Goal: Task Accomplishment & Management: Use online tool/utility

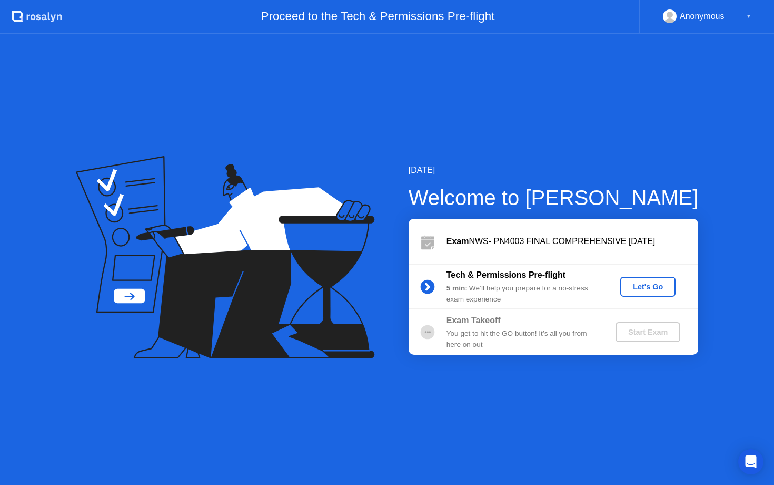
click at [639, 285] on div "Let's Go" at bounding box center [648, 286] width 47 height 8
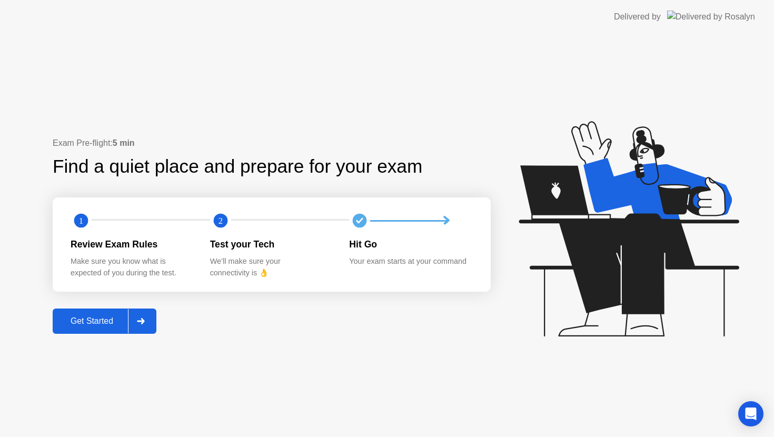
click at [66, 334] on div "Exam Pre-flight: 5 min Find a quiet place and prepare for your exam 1 2 Review …" at bounding box center [387, 235] width 774 height 403
click at [77, 324] on div "Get Started" at bounding box center [92, 321] width 72 height 9
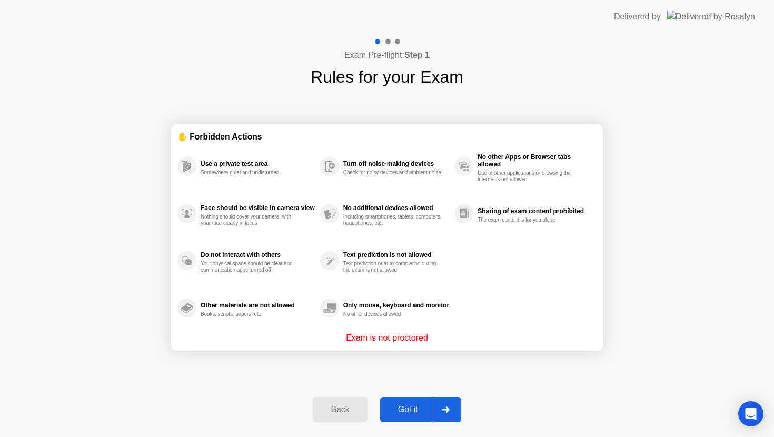
click at [405, 405] on div "Got it" at bounding box center [408, 409] width 50 height 9
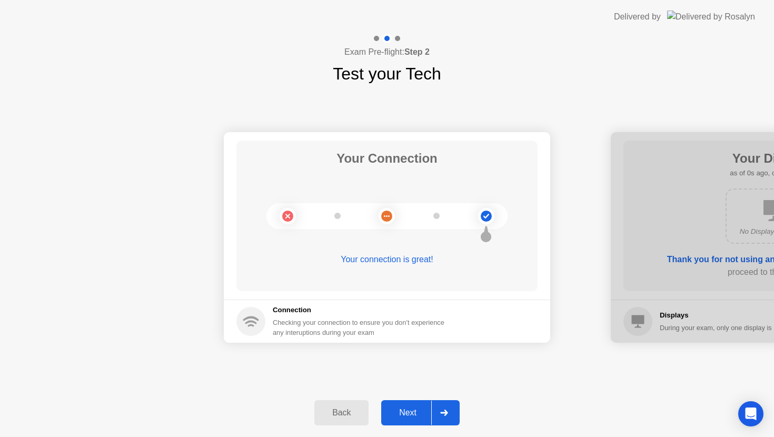
click at [406, 413] on div "Next" at bounding box center [408, 412] width 47 height 9
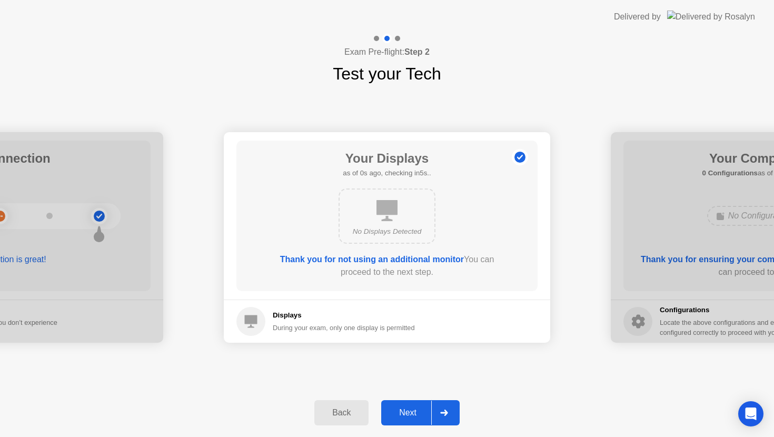
click at [406, 413] on div "Next" at bounding box center [408, 412] width 47 height 9
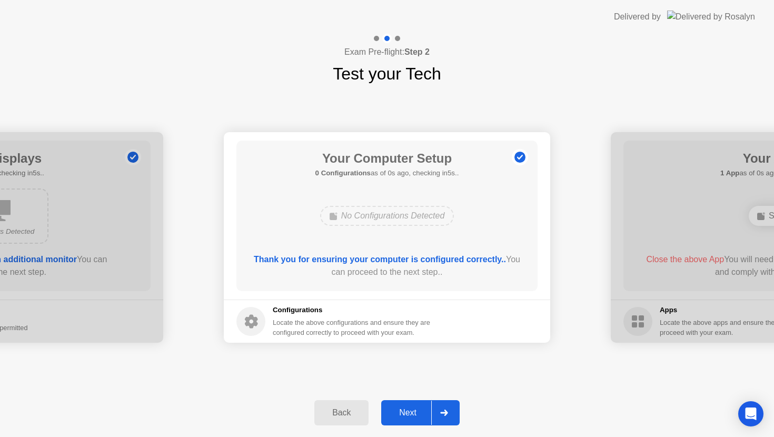
click at [406, 413] on div "Next" at bounding box center [408, 412] width 47 height 9
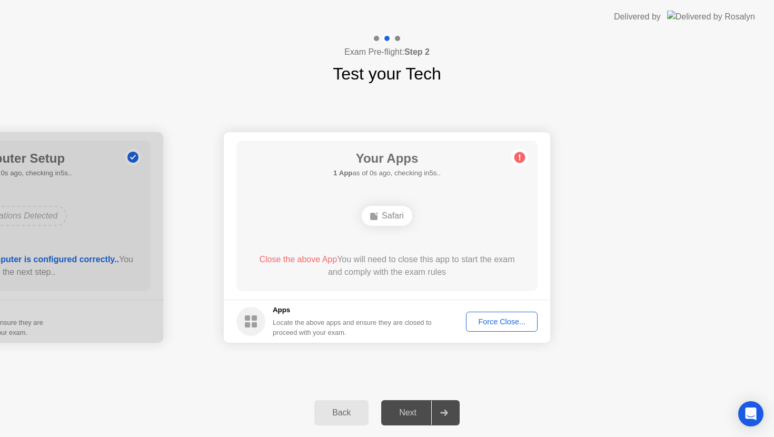
click at [406, 413] on div "Next" at bounding box center [408, 412] width 47 height 9
click at [488, 331] on button "Force Close..." at bounding box center [502, 322] width 72 height 20
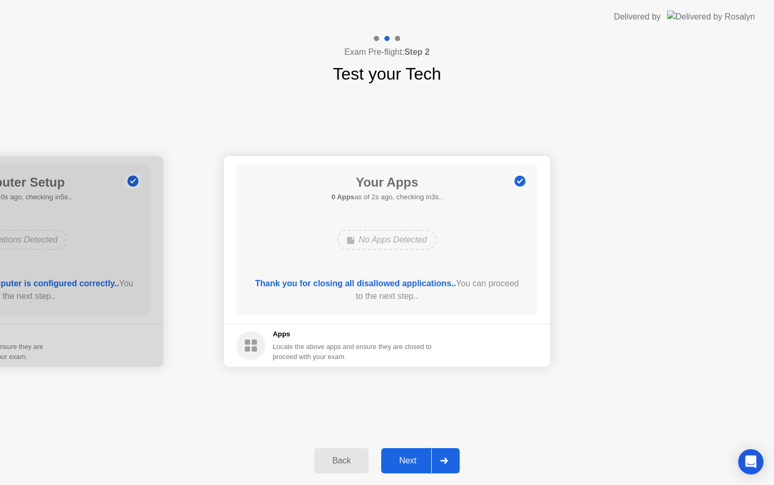
click at [412, 456] on div "Next" at bounding box center [408, 460] width 47 height 9
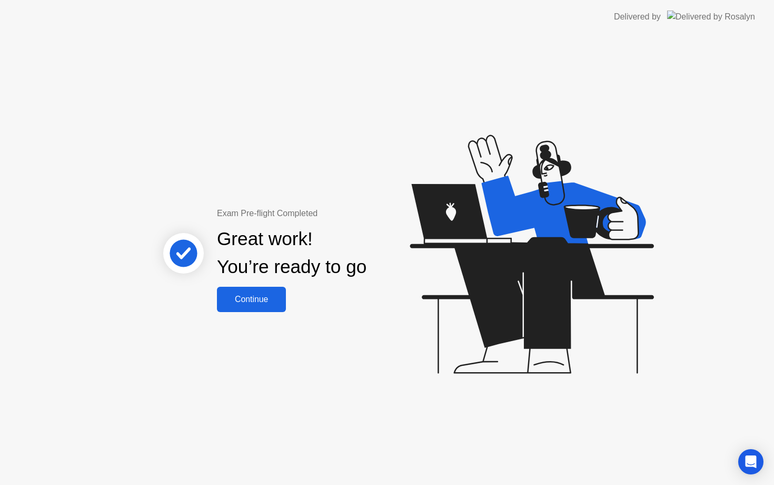
click at [273, 301] on div "Continue" at bounding box center [251, 298] width 63 height 9
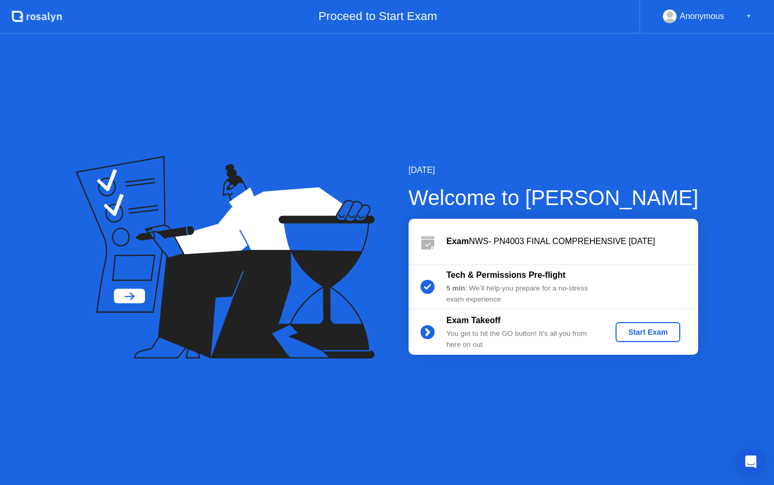
click at [644, 338] on button "Start Exam" at bounding box center [648, 332] width 65 height 20
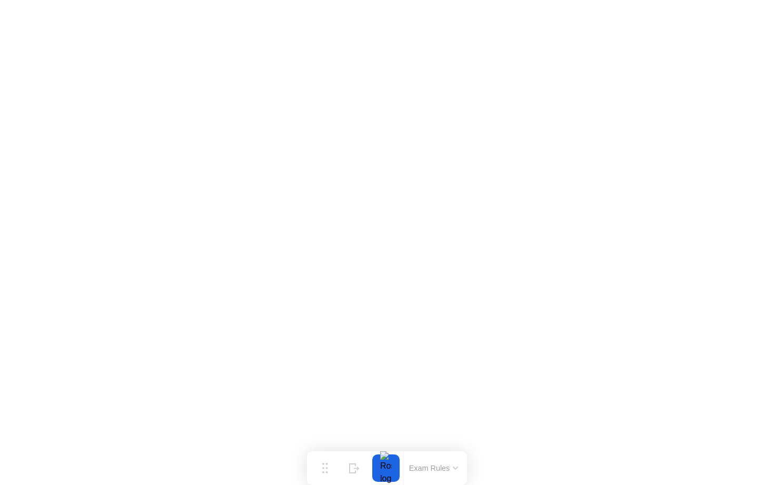
click at [421, 468] on button "Exam Rules" at bounding box center [434, 467] width 56 height 9
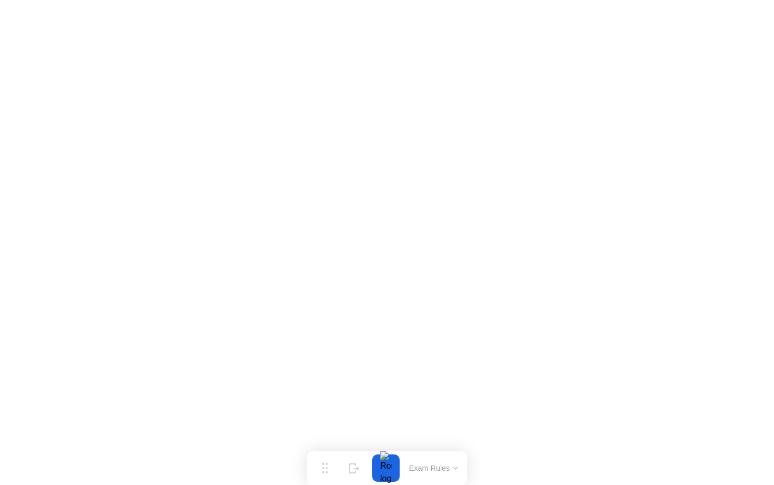
click at [420, 467] on button "Exam Rules" at bounding box center [434, 467] width 56 height 9
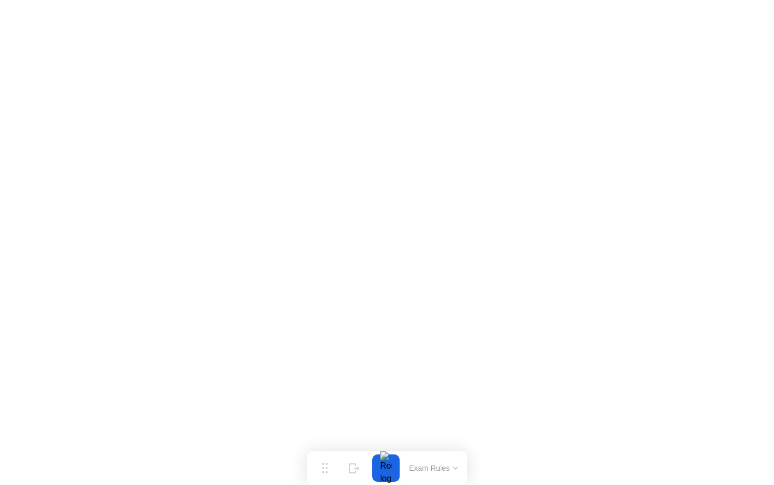
click at [413, 466] on button "Exam Rules" at bounding box center [434, 467] width 56 height 9
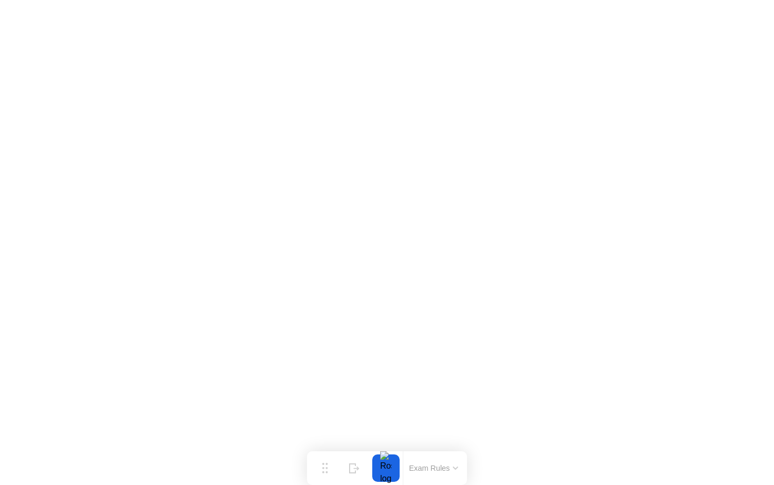
click at [435, 468] on button "Exam Rules" at bounding box center [434, 467] width 56 height 9
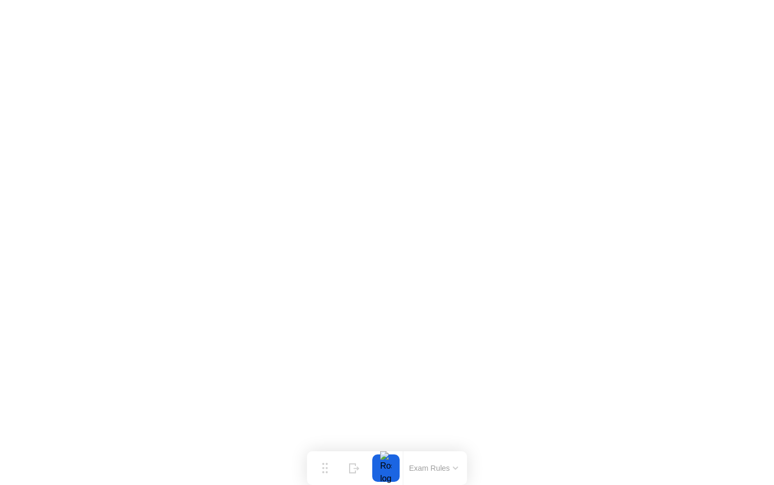
click at [426, 467] on button "Exam Rules" at bounding box center [434, 467] width 56 height 9
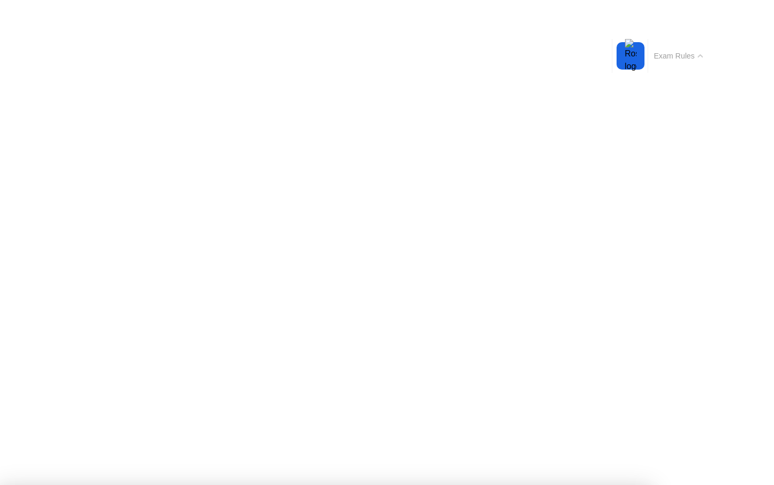
click at [685, 56] on button "Exam Rules" at bounding box center [679, 55] width 56 height 9
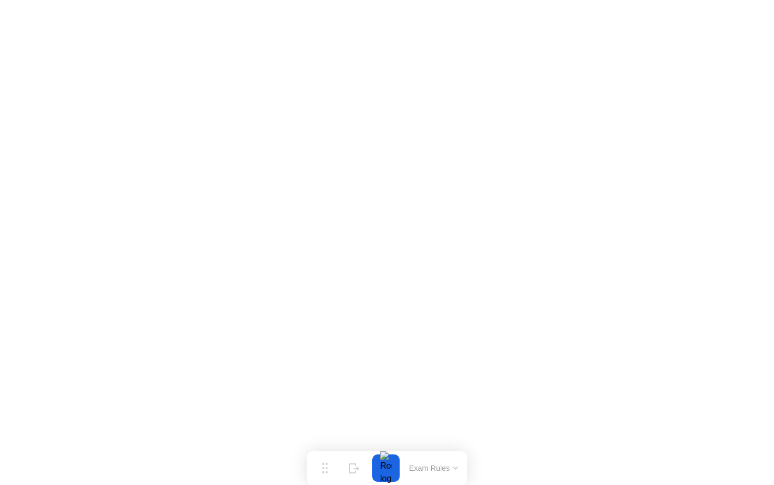
click at [450, 468] on button "Exam Rules" at bounding box center [434, 467] width 56 height 9
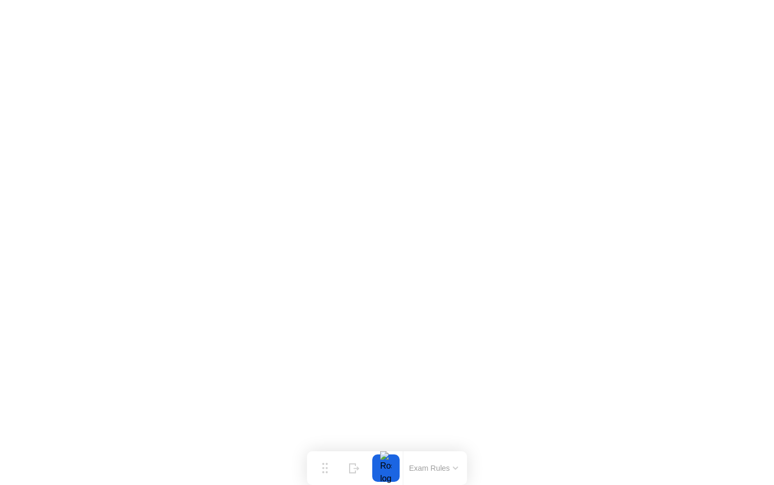
click at [422, 469] on button "Exam Rules" at bounding box center [434, 467] width 56 height 9
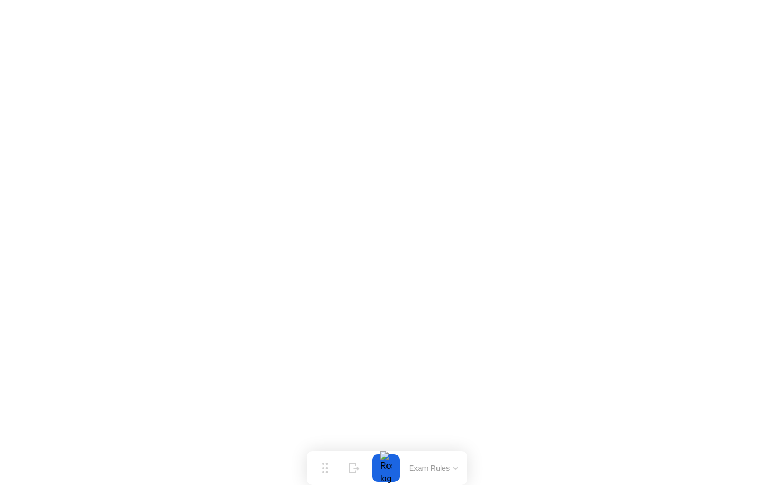
click at [425, 464] on button "Exam Rules" at bounding box center [434, 467] width 56 height 9
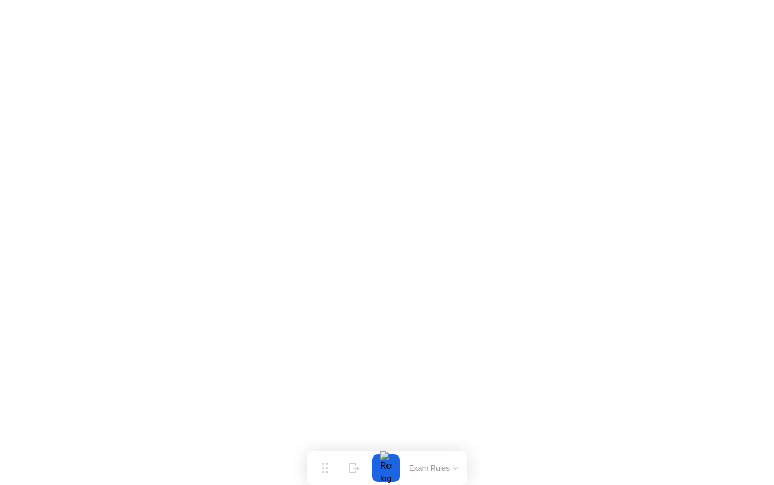
click at [431, 464] on button "Exam Rules" at bounding box center [434, 467] width 56 height 9
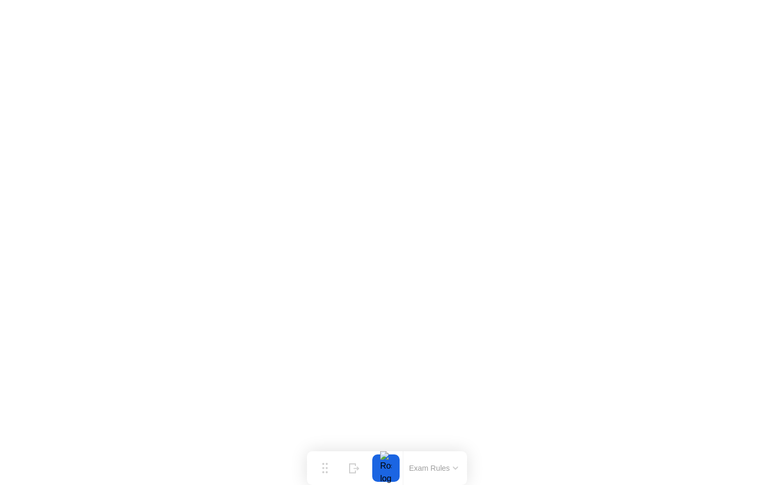
click at [425, 469] on button "Exam Rules" at bounding box center [434, 467] width 56 height 9
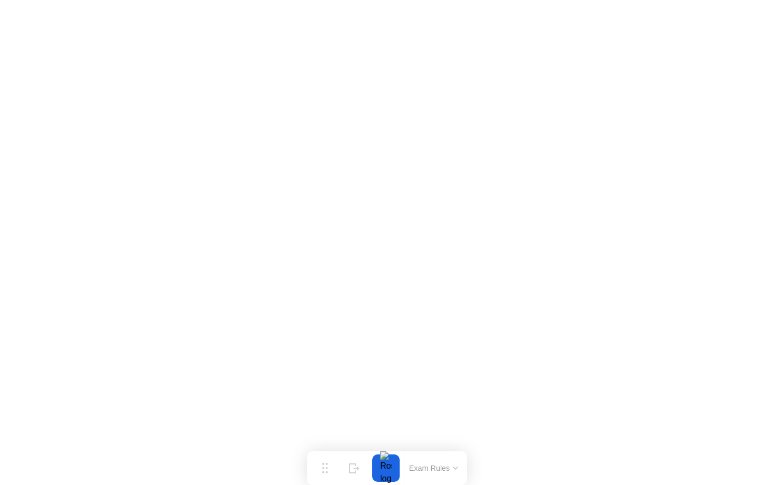
click at [432, 467] on button "Exam Rules" at bounding box center [434, 467] width 56 height 9
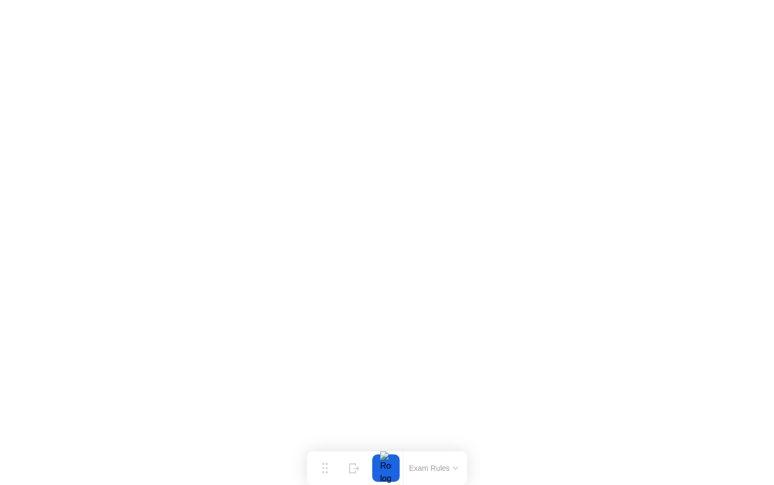
click at [449, 466] on button "Exam Rules" at bounding box center [434, 467] width 56 height 9
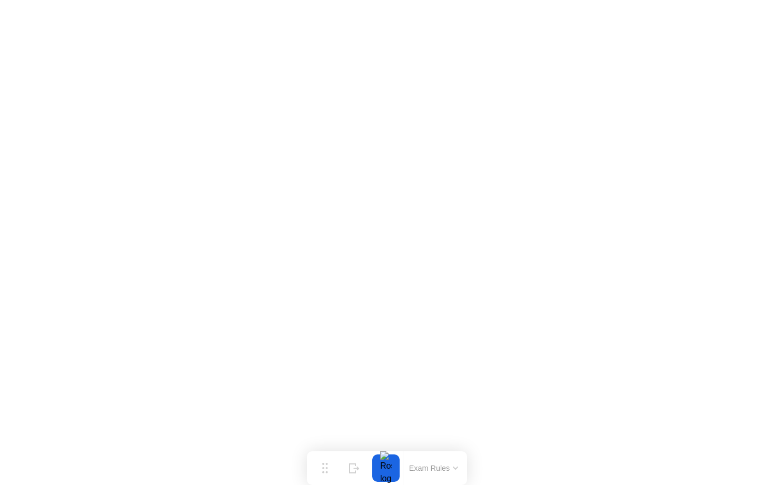
click at [443, 467] on button "Exam Rules" at bounding box center [434, 467] width 56 height 9
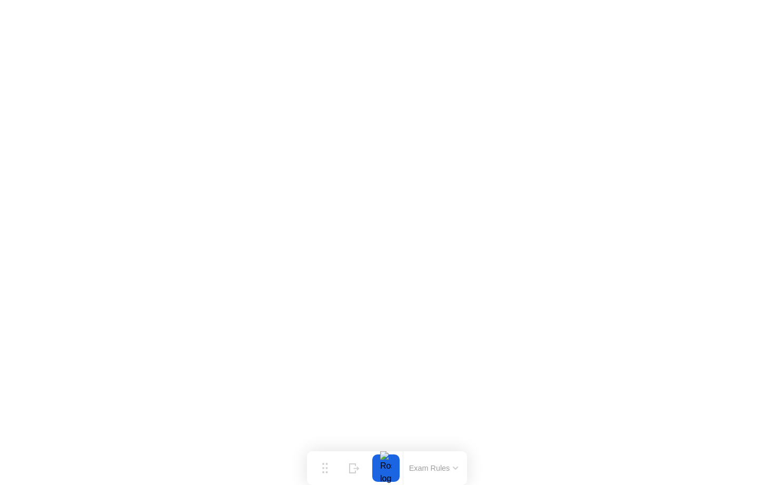
click at [420, 468] on button "Exam Rules" at bounding box center [434, 467] width 56 height 9
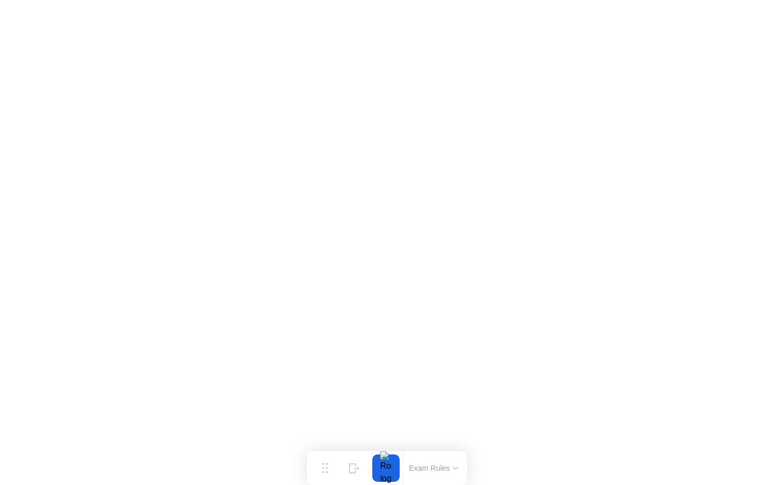
click at [436, 465] on button "Exam Rules" at bounding box center [434, 467] width 56 height 9
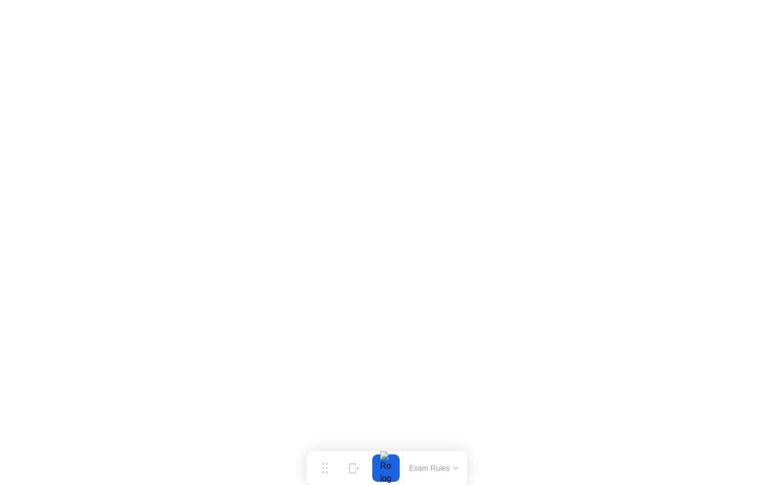
click at [421, 463] on button "Exam Rules" at bounding box center [434, 467] width 56 height 9
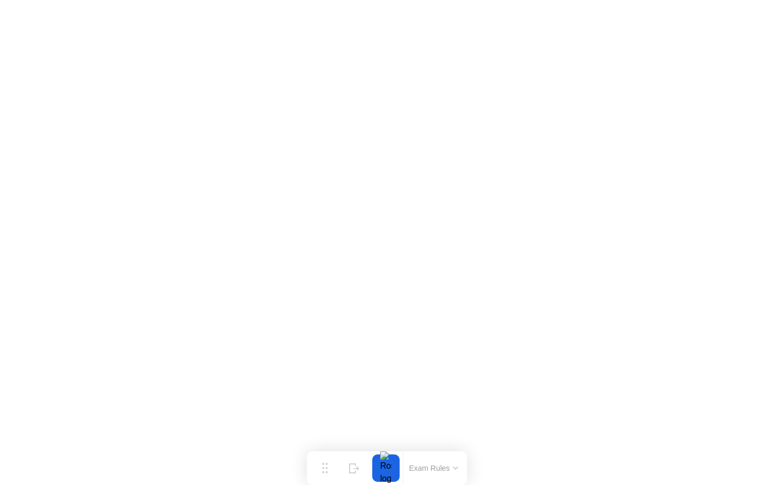
click at [441, 471] on button "Exam Rules" at bounding box center [434, 467] width 56 height 9
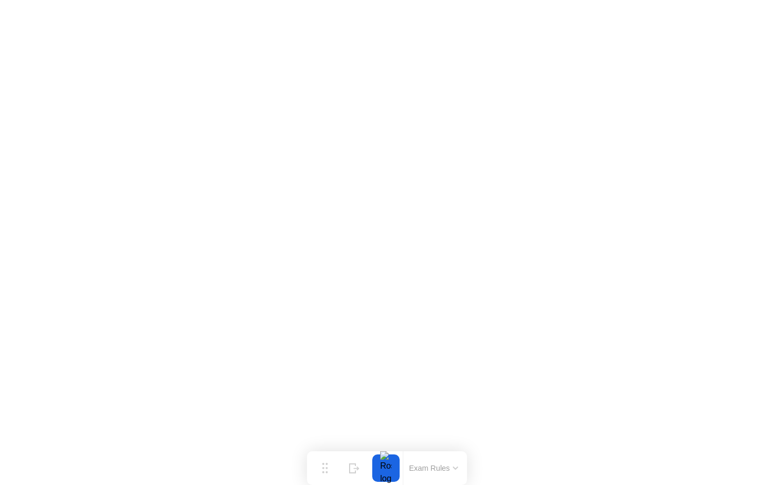
click at [429, 470] on button "Exam Rules" at bounding box center [434, 467] width 56 height 9
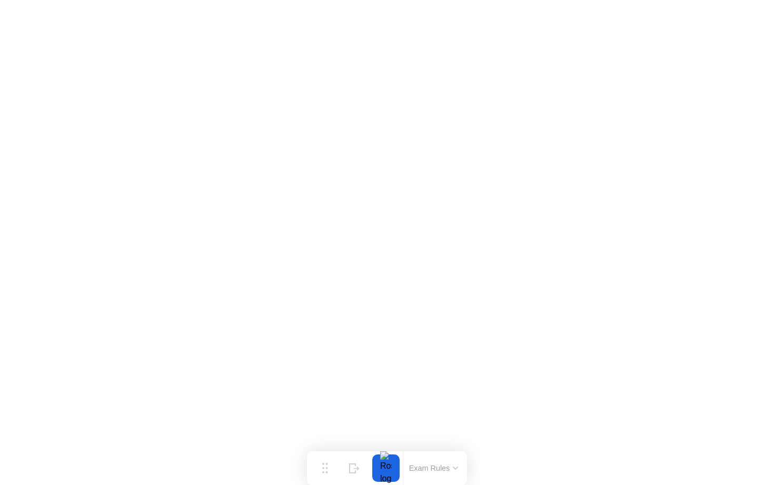
click at [424, 467] on button "Exam Rules" at bounding box center [434, 467] width 56 height 9
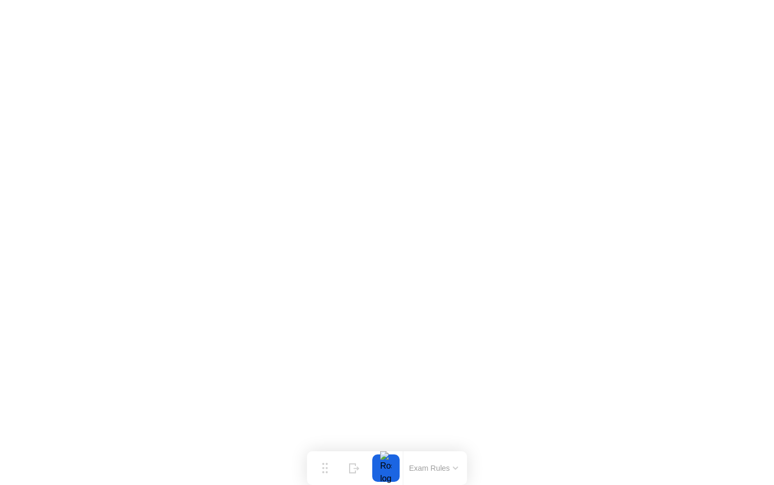
click at [441, 466] on button "Exam Rules" at bounding box center [434, 467] width 56 height 9
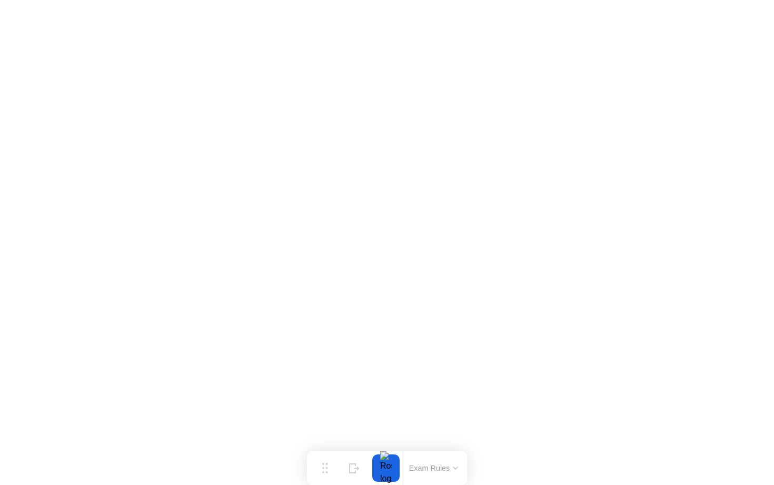
click at [431, 470] on button "Exam Rules" at bounding box center [434, 467] width 56 height 9
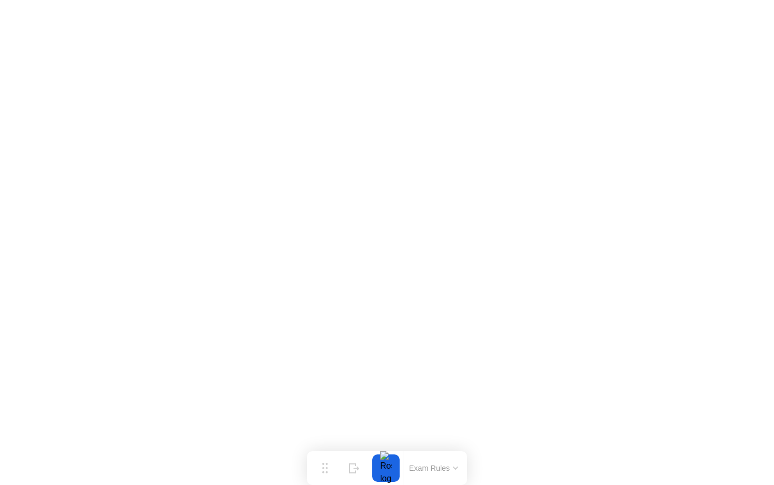
click at [432, 464] on button "Exam Rules" at bounding box center [434, 467] width 56 height 9
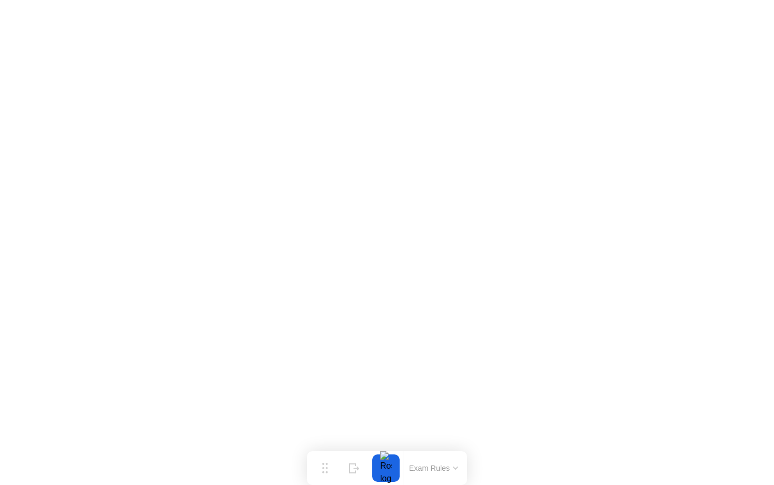
click at [419, 466] on button "Exam Rules" at bounding box center [434, 467] width 56 height 9
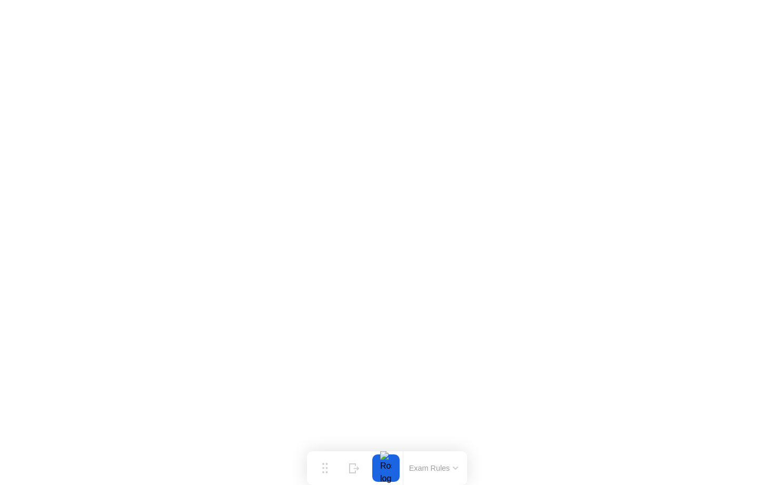
click at [444, 456] on div "Exam Rules" at bounding box center [433, 468] width 61 height 34
click at [439, 459] on div "Exam Rules" at bounding box center [433, 468] width 61 height 34
click at [437, 465] on button "Exam Rules" at bounding box center [434, 467] width 56 height 9
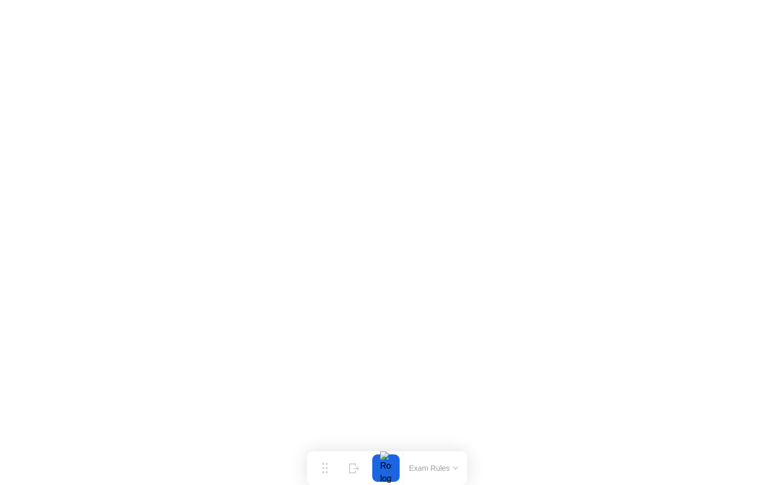
click at [432, 467] on button "Exam Rules" at bounding box center [434, 467] width 56 height 9
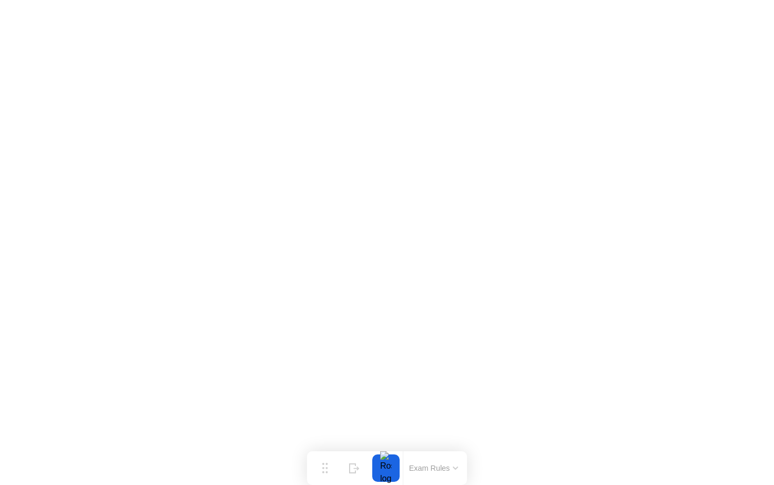
click at [425, 460] on div "Exam Rules" at bounding box center [433, 468] width 61 height 34
click at [425, 464] on button "Exam Rules" at bounding box center [434, 467] width 56 height 9
